Goal: Find specific fact: Find specific fact

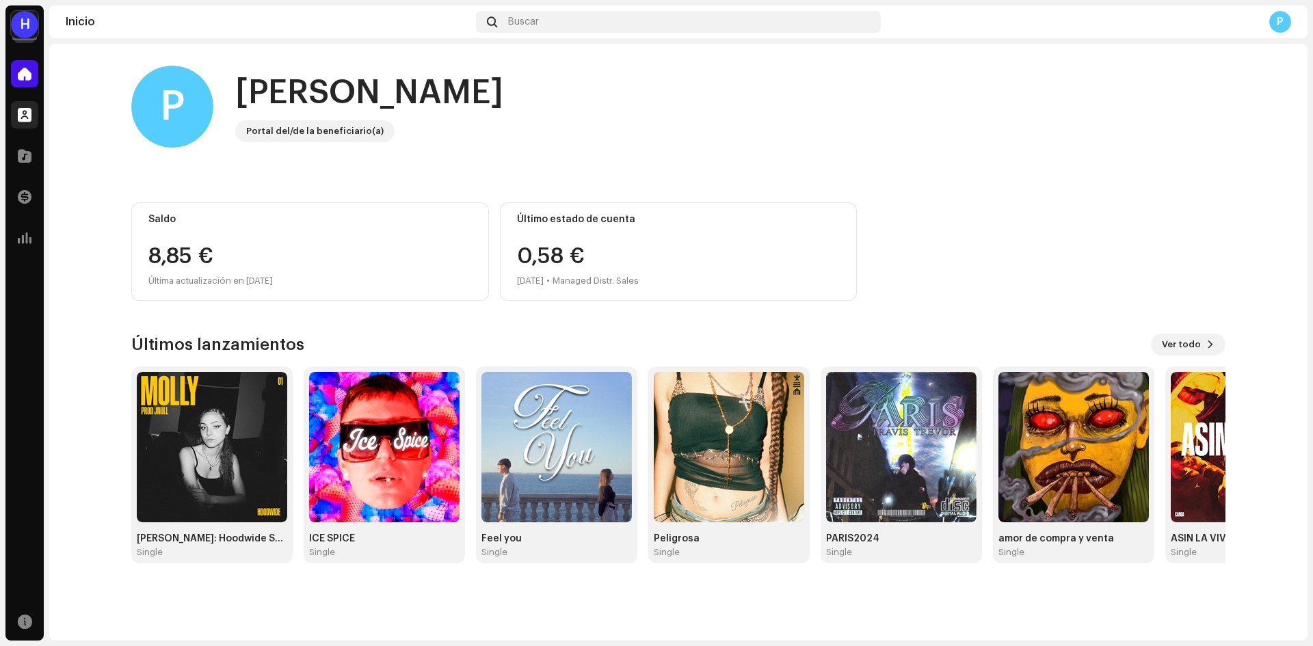
click at [34, 122] on div at bounding box center [24, 114] width 27 height 27
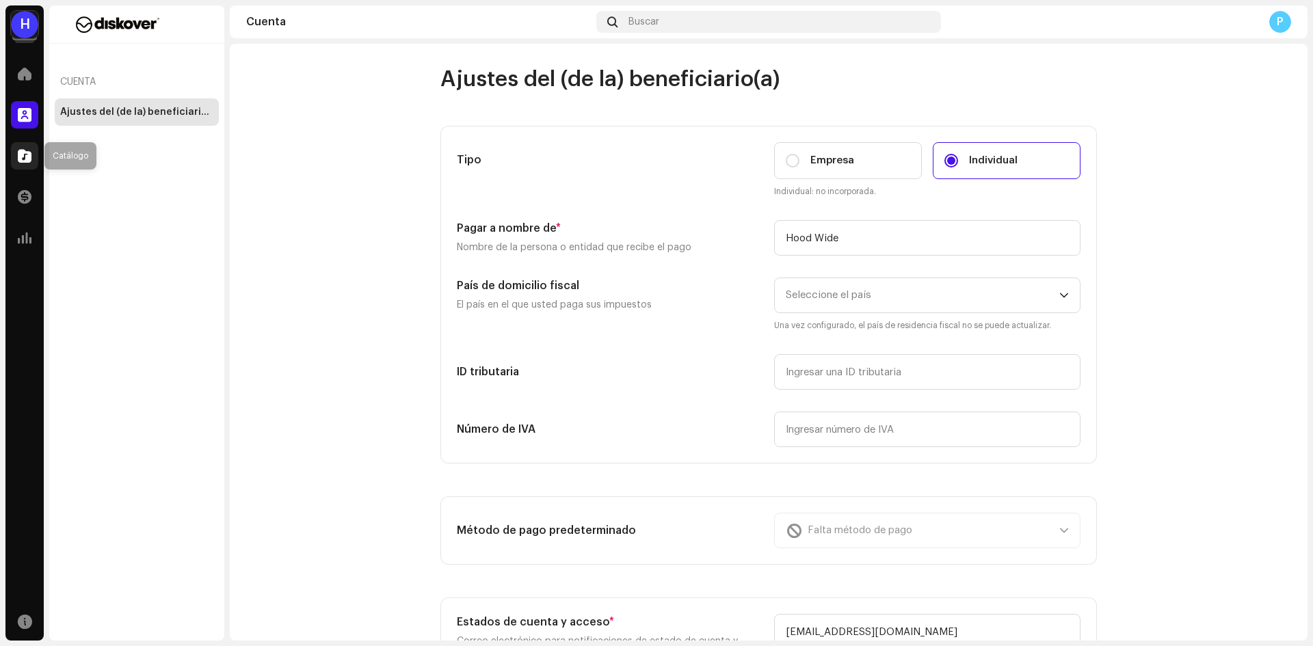
click at [28, 154] on span at bounding box center [25, 155] width 14 height 11
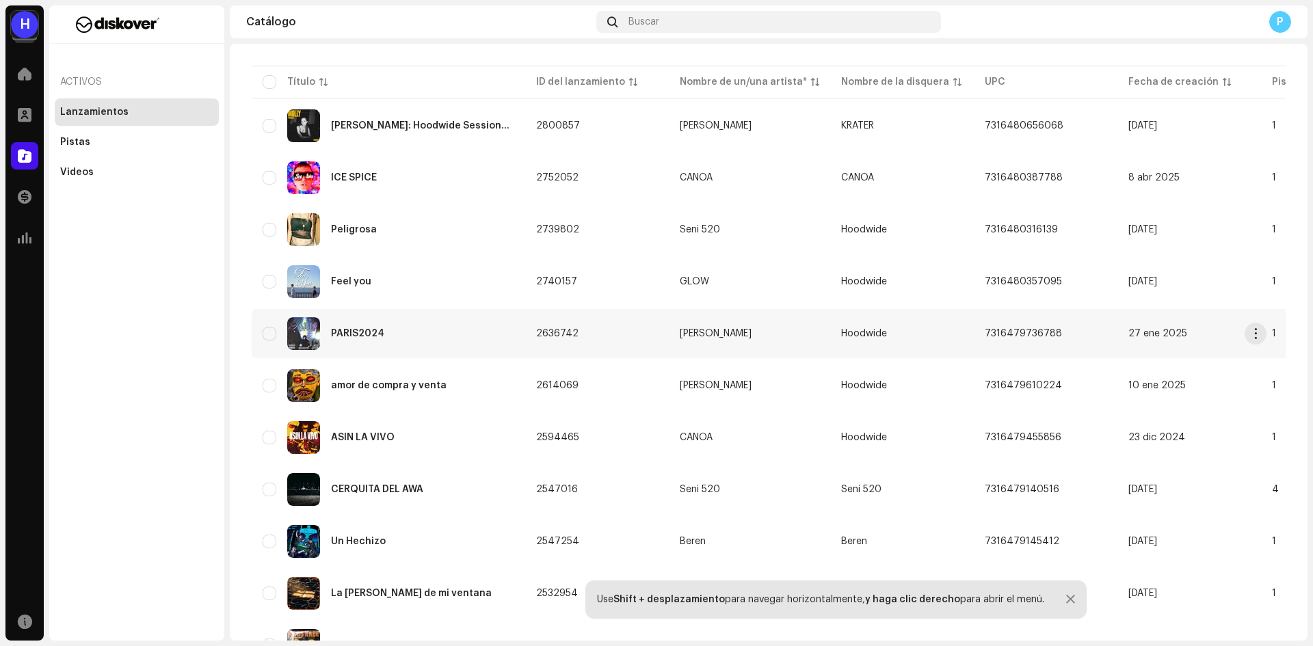
scroll to position [137, 0]
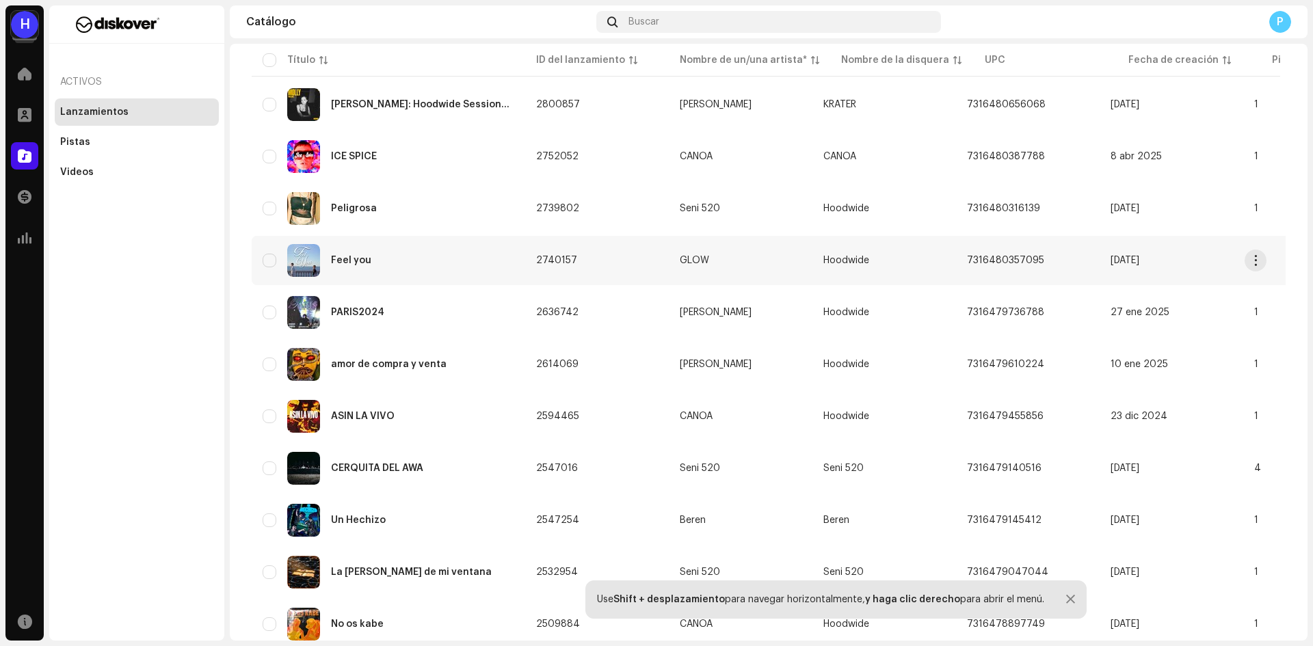
click at [364, 256] on div "Feel you" at bounding box center [351, 261] width 40 height 10
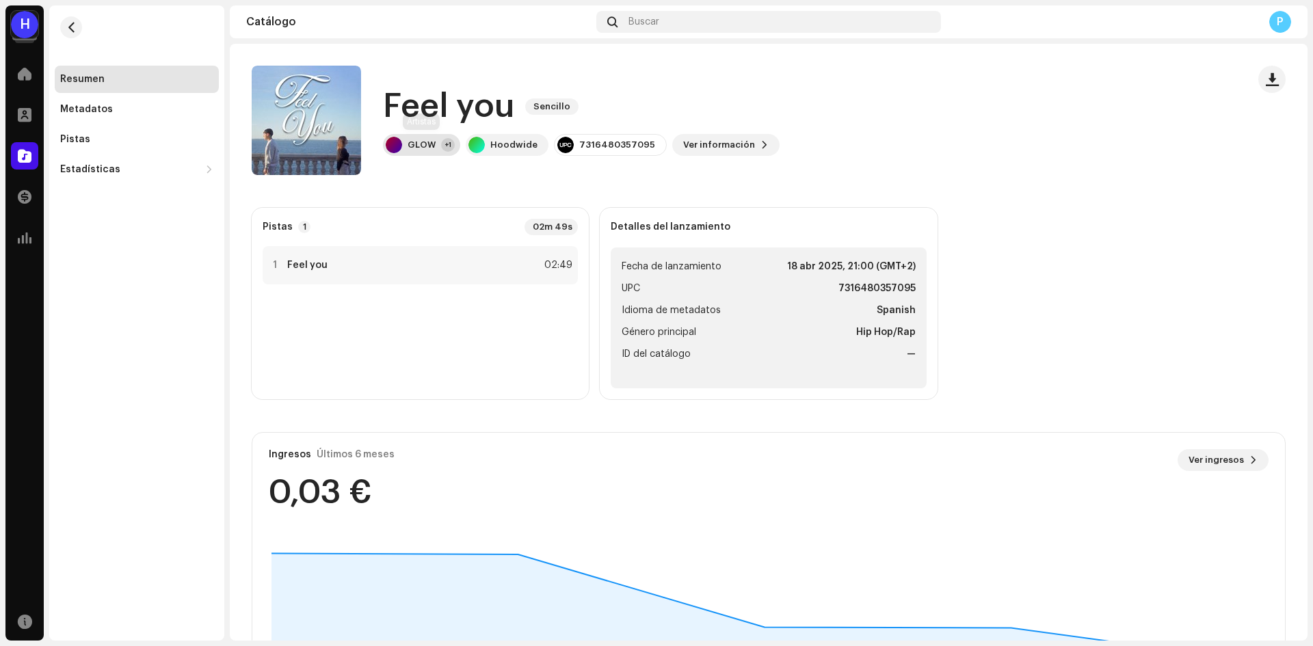
click at [440, 139] on div "GLOW +1" at bounding box center [421, 145] width 77 height 22
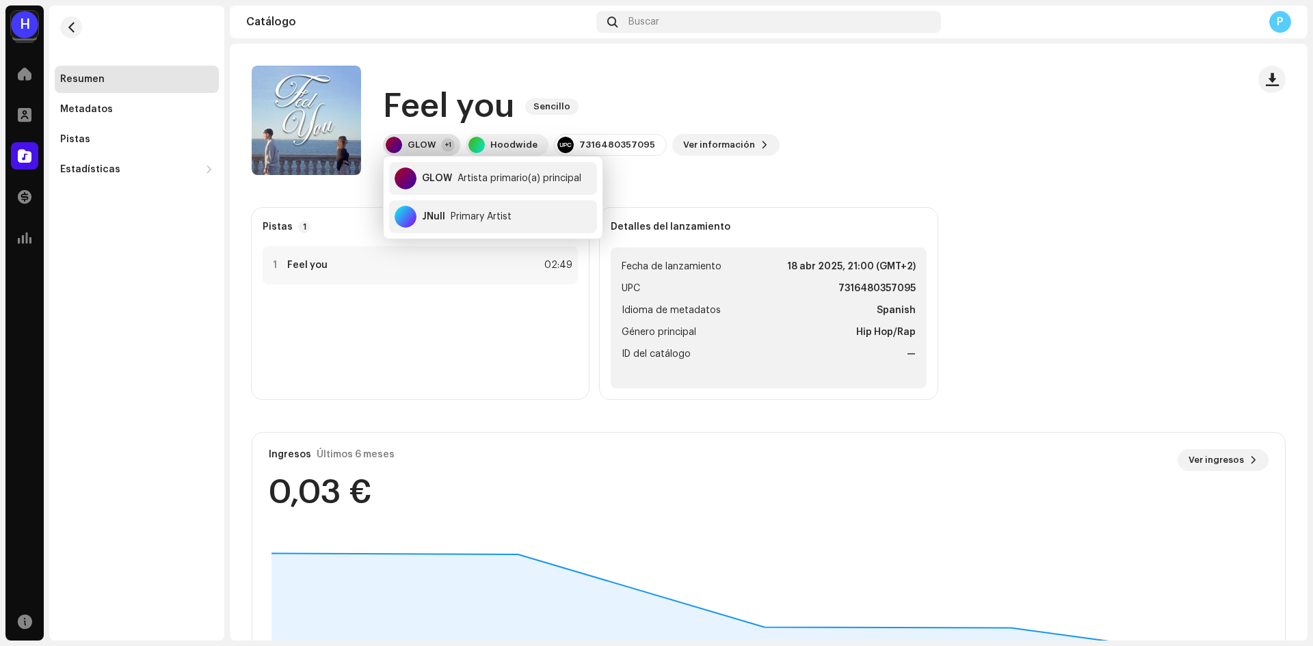
click at [440, 139] on div "GLOW +1" at bounding box center [421, 145] width 77 height 22
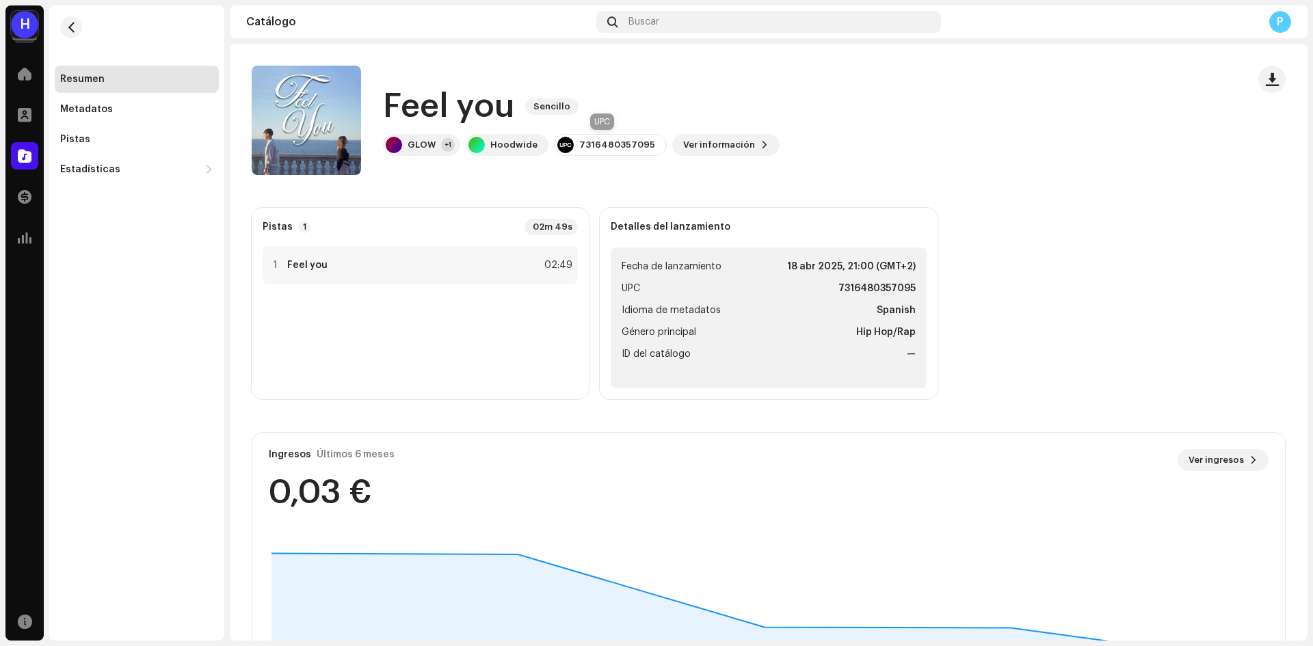
click at [584, 144] on div "7316480357095" at bounding box center [617, 144] width 76 height 11
copy div "7316480357095"
